Goal: Transaction & Acquisition: Purchase product/service

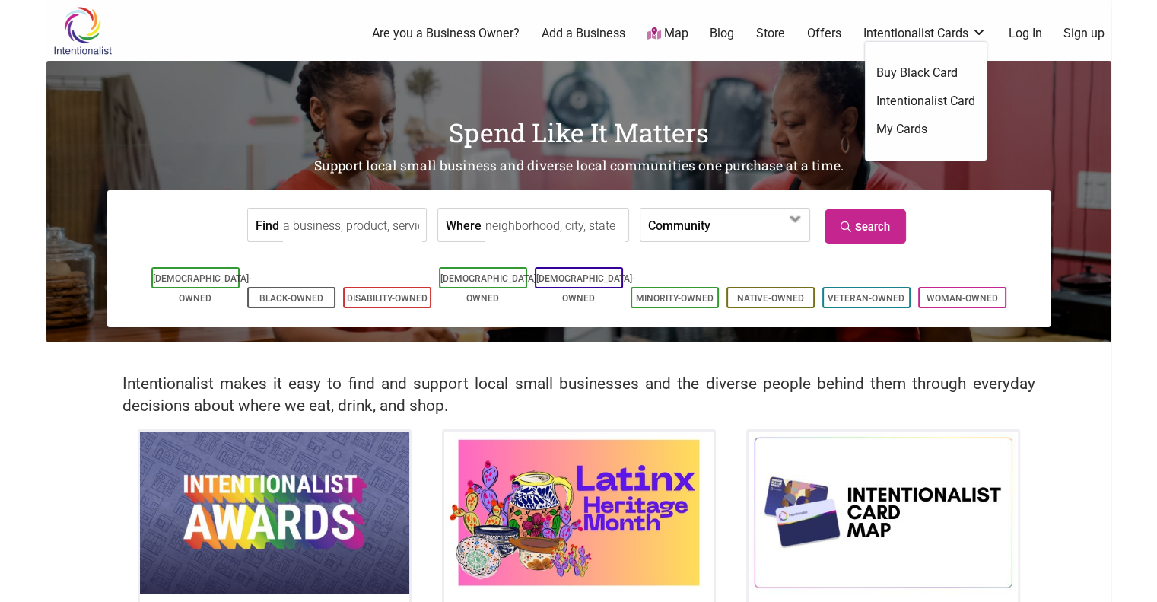
click at [907, 66] on link "Buy Black Card" at bounding box center [925, 73] width 99 height 17
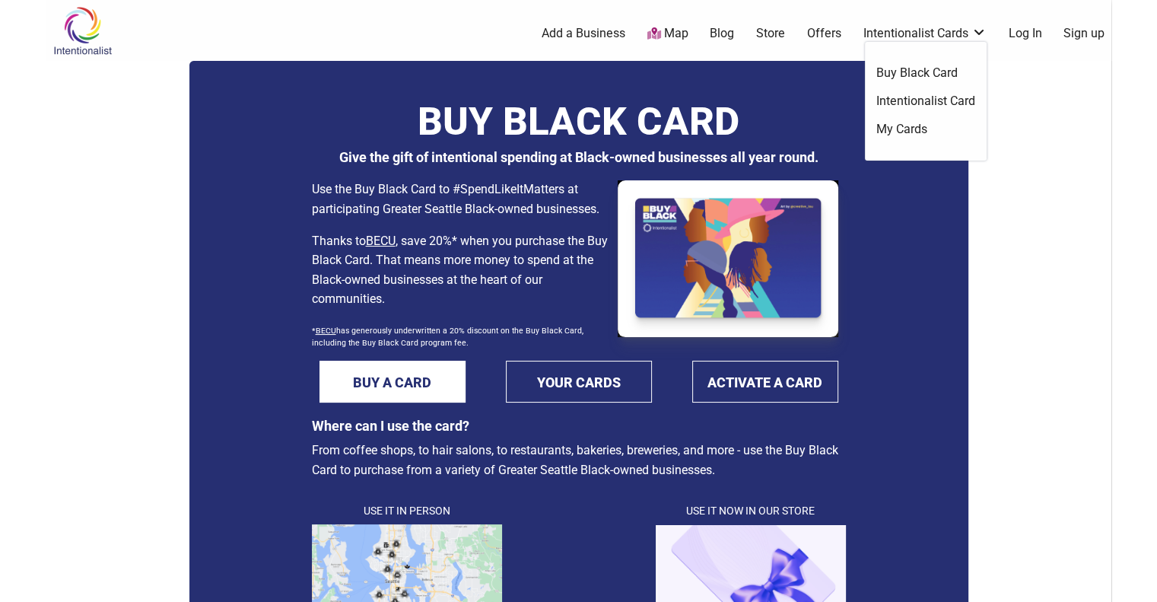
click at [913, 94] on link "Intentionalist Card" at bounding box center [925, 101] width 99 height 17
